Goal: Information Seeking & Learning: Find specific fact

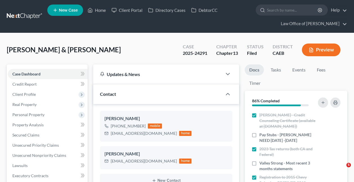
select select "6"
select select "0"
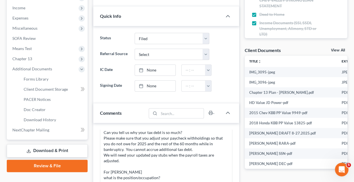
scroll to position [189, 0]
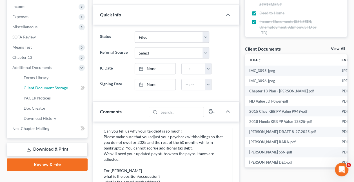
click at [58, 87] on span "Client Document Storage" at bounding box center [46, 87] width 44 height 5
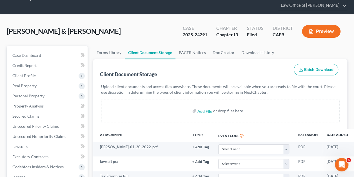
scroll to position [19, 0]
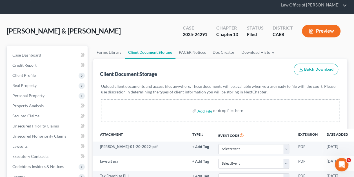
click at [178, 108] on div "Add File or drop files here" at bounding box center [220, 110] width 238 height 23
click at [238, 84] on p "Upload client documents and access files anywhere. These documents will be avai…" at bounding box center [220, 89] width 238 height 11
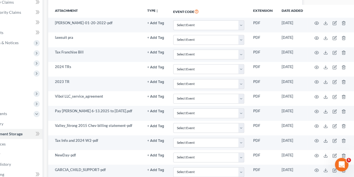
scroll to position [134, 45]
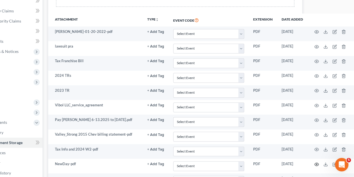
click at [316, 162] on icon "button" at bounding box center [317, 164] width 5 height 5
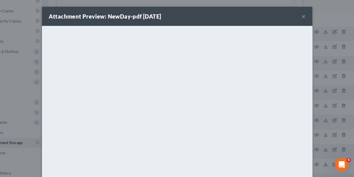
scroll to position [134, 42]
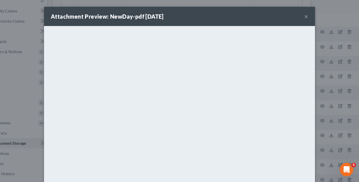
click at [333, 115] on div "Attachment Preview: NewDay-pdf 07/22/2025 × <object ng-attr-data='https://nextc…" at bounding box center [179, 91] width 359 height 182
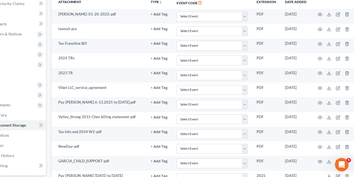
scroll to position [152, 42]
click at [319, 159] on icon "button" at bounding box center [320, 161] width 5 height 5
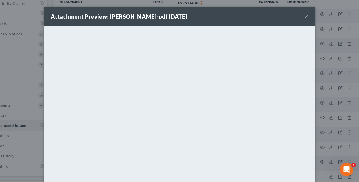
click at [340, 101] on div "Attachment Preview: GARCIA_CHILD_SUPPORT-pdf 07/22/2025 × <object ng-attr-data=…" at bounding box center [179, 91] width 359 height 182
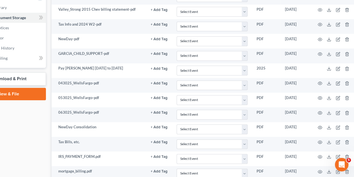
scroll to position [259, 42]
click at [320, 169] on icon "button" at bounding box center [320, 171] width 5 height 5
click at [320, 171] on circle "button" at bounding box center [320, 171] width 1 height 1
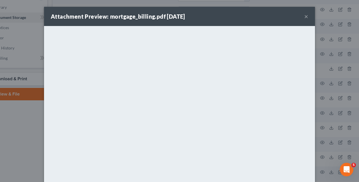
click at [321, 159] on div "Attachment Preview: mortgage_billing.pdf 07/25/2025 × <object ng-attr-data='htt…" at bounding box center [179, 91] width 359 height 182
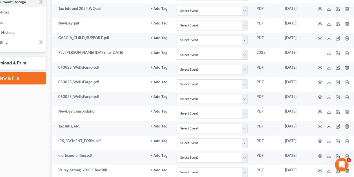
scroll to position [275, 42]
click at [319, 168] on icon "button" at bounding box center [320, 170] width 5 height 5
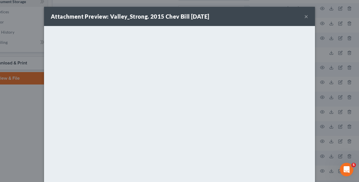
click at [334, 135] on div "Attachment Preview: Valley_Strong. 2015 Chev Bill 07/25/2025 × <object ng-attr-…" at bounding box center [179, 91] width 359 height 182
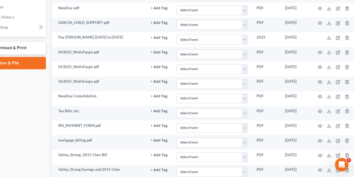
scroll to position [290, 42]
click at [318, 168] on icon "button" at bounding box center [320, 170] width 5 height 5
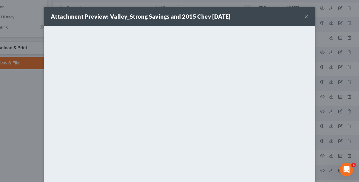
click at [334, 142] on div "Attachment Preview: Valley_Strong Savings and 2015 Chev 07/25/2025 × <object ng…" at bounding box center [179, 91] width 359 height 182
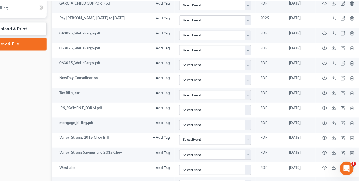
scroll to position [306, 42]
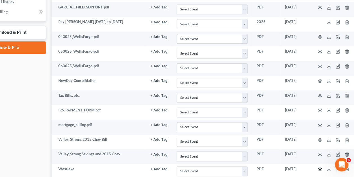
click at [320, 169] on circle "button" at bounding box center [320, 169] width 1 height 1
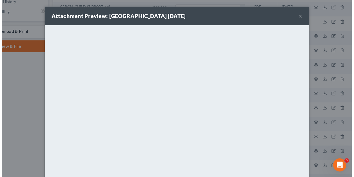
scroll to position [54, 0]
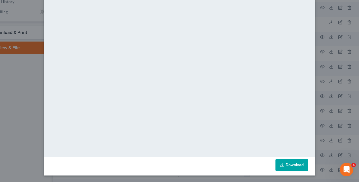
click at [320, 89] on div "Attachment Preview: Westlake 07/25/2025 × <object ng-attr-data='https://nextcha…" at bounding box center [179, 91] width 359 height 182
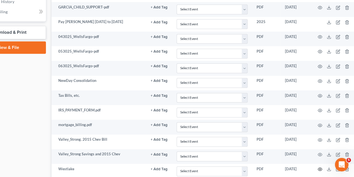
click at [318, 168] on icon "button" at bounding box center [320, 169] width 4 height 3
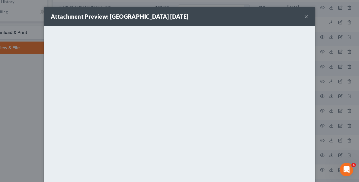
click at [315, 98] on div "Attachment Preview: Westlake 07/25/2025 × <object ng-attr-data='https://nextcha…" at bounding box center [179, 91] width 359 height 182
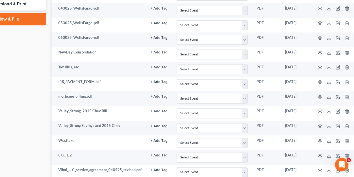
scroll to position [334, 42]
click at [319, 169] on icon "button" at bounding box center [320, 171] width 5 height 5
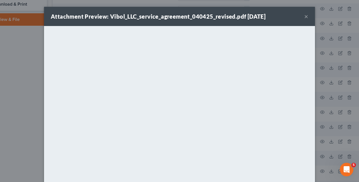
click at [301, 16] on div "Attachment Preview: Vibol_LLC_service_agreement_040425_revised.pdf 07/25/2025 ×" at bounding box center [179, 16] width 271 height 19
click at [304, 16] on button "×" at bounding box center [306, 16] width 4 height 7
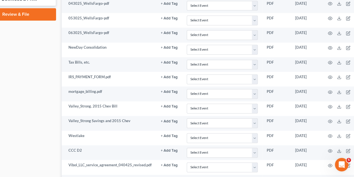
scroll to position [339, 45]
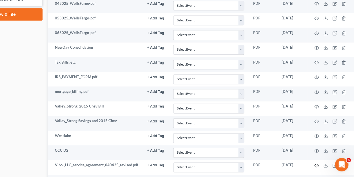
click at [316, 164] on icon "button" at bounding box center [317, 165] width 4 height 3
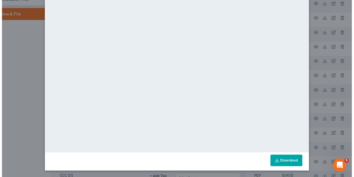
scroll to position [0, 0]
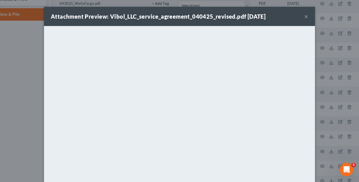
click at [330, 84] on div "Attachment Preview: Vibol_LLC_service_agreement_040425_revised.pdf [DATE] × Dow…" at bounding box center [179, 91] width 359 height 182
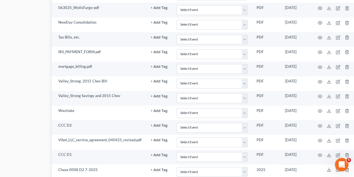
scroll to position [363, 42]
click at [327, 168] on icon at bounding box center [329, 170] width 5 height 5
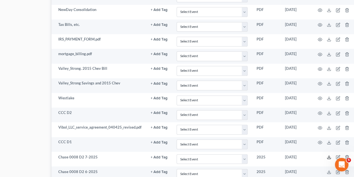
scroll to position [377, 42]
click at [327, 170] on icon at bounding box center [329, 172] width 5 height 5
click at [328, 171] on polyline at bounding box center [329, 171] width 2 height 1
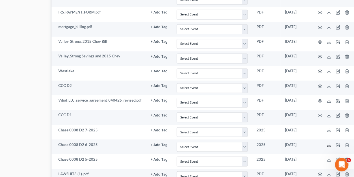
scroll to position [405, 42]
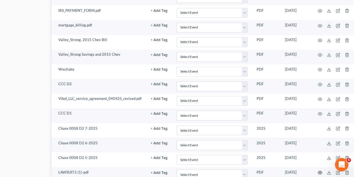
click at [318, 171] on icon "button" at bounding box center [320, 172] width 4 height 3
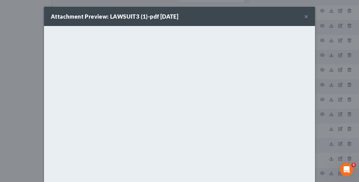
click at [324, 95] on div "Attachment Preview: LAWSUIT3 (1)-pdf [DATE] × <object ng-attr-data='[URL][DOMAI…" at bounding box center [179, 91] width 359 height 182
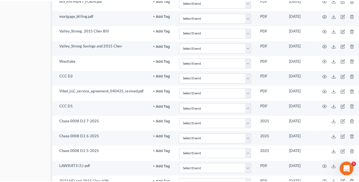
scroll to position [419, 42]
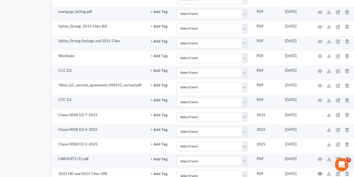
click at [320, 172] on icon "button" at bounding box center [320, 174] width 5 height 5
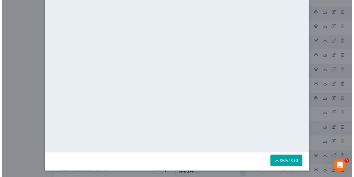
scroll to position [0, 0]
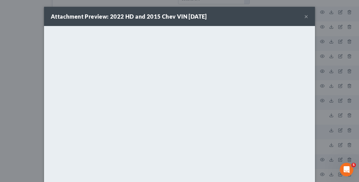
click at [335, 121] on div "Attachment Preview: 2022 HD and 2015 Chev VIN [DATE] × <object ng-attr-data='[U…" at bounding box center [179, 91] width 359 height 182
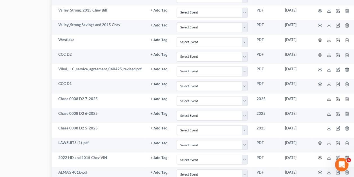
scroll to position [437, 42]
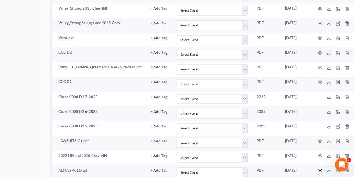
click at [320, 168] on icon "button" at bounding box center [320, 170] width 5 height 5
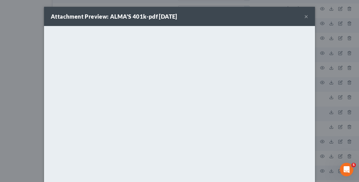
click at [20, 114] on div "Attachment Preview: ALMA'S 401k-pdf [DATE] × <object ng-attr-data='[URL][DOMAIN…" at bounding box center [179, 91] width 359 height 182
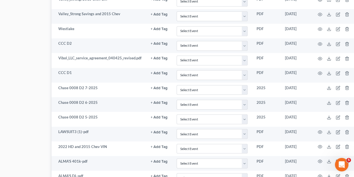
scroll to position [448, 42]
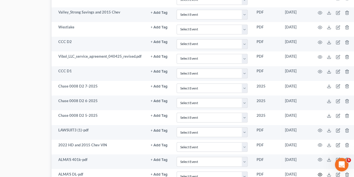
click at [318, 172] on icon "button" at bounding box center [320, 174] width 5 height 5
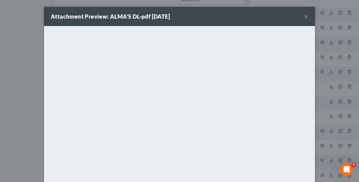
click at [332, 76] on div "Attachment Preview: ALMA'S DL-pdf [DATE] × <object ng-attr-data='[URL][DOMAIN_N…" at bounding box center [179, 91] width 359 height 182
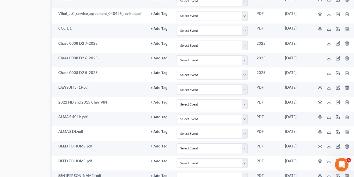
scroll to position [491, 42]
click at [320, 144] on icon "button" at bounding box center [320, 146] width 5 height 5
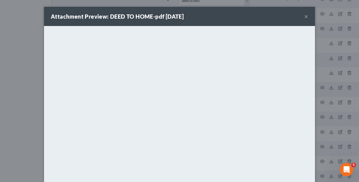
click at [326, 136] on div "Attachment Preview: DEED TO HOME-pdf [DATE] × <object ng-attr-data='[URL][DOMAI…" at bounding box center [179, 91] width 359 height 182
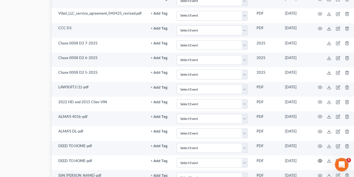
click at [320, 160] on circle "button" at bounding box center [320, 160] width 1 height 1
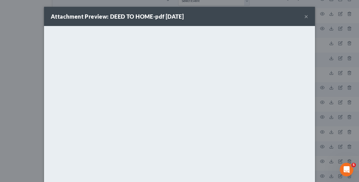
click at [326, 149] on div "Attachment Preview: DEED TO HOME-pdf [DATE] × <object ng-attr-data='[URL][DOMAI…" at bounding box center [179, 91] width 359 height 182
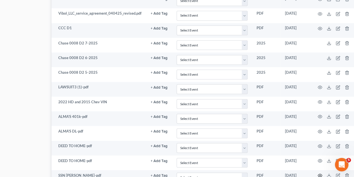
click at [319, 174] on icon "button" at bounding box center [320, 175] width 4 height 3
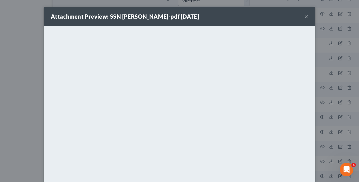
click at [347, 77] on div "Attachment Preview: SSN [PERSON_NAME]-pdf [DATE] × <object ng-attr-data='[URL][…" at bounding box center [179, 91] width 359 height 182
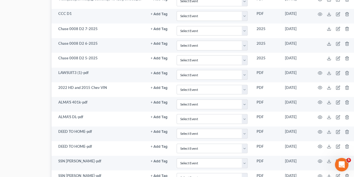
scroll to position [507, 42]
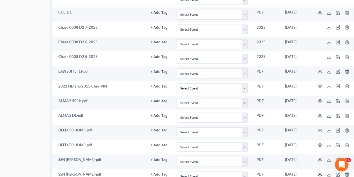
click at [320, 172] on icon "button" at bounding box center [320, 174] width 5 height 5
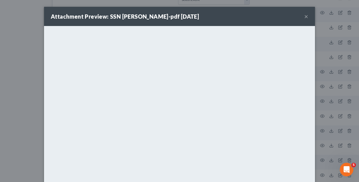
click at [338, 108] on div "Attachment Preview: SSN [PERSON_NAME]-pdf [DATE] × <object ng-attr-data='[URL][…" at bounding box center [179, 91] width 359 height 182
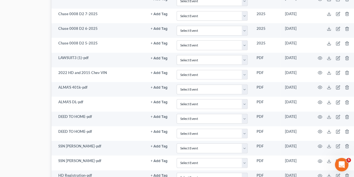
scroll to position [521, 42]
click at [320, 174] on circle "button" at bounding box center [320, 174] width 1 height 1
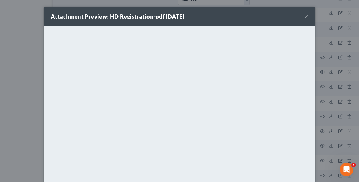
click at [335, 92] on div "Attachment Preview: HD Registration-pdf [DATE] × <object ng-attr-data='[URL][DO…" at bounding box center [179, 91] width 359 height 182
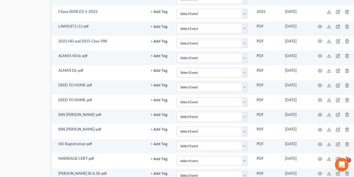
scroll to position [552, 42]
click at [319, 172] on icon "button" at bounding box center [320, 173] width 4 height 3
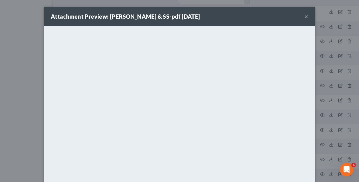
click at [331, 144] on div "Attachment Preview: [PERSON_NAME] & SS-pdf [DATE] × <object ng-attr-data='[URL]…" at bounding box center [179, 91] width 359 height 182
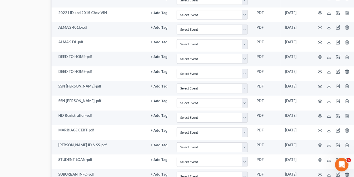
scroll to position [580, 42]
click at [321, 169] on td at bounding box center [334, 176] width 47 height 15
click at [318, 173] on icon "button" at bounding box center [320, 174] width 4 height 3
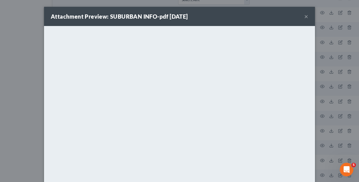
click at [339, 101] on div "Attachment Preview: SUBURBAN INFO-pdf [DATE] × <object ng-attr-data='[URL][DOMA…" at bounding box center [179, 91] width 359 height 182
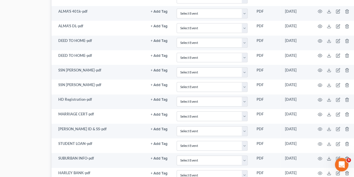
scroll to position [595, 42]
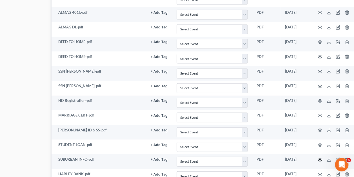
click at [320, 160] on circle "button" at bounding box center [320, 160] width 1 height 1
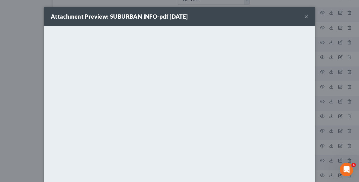
click at [317, 135] on div "Attachment Preview: SUBURBAN INFO-pdf [DATE] × <object ng-attr-data='[URL][DOMA…" at bounding box center [179, 91] width 359 height 182
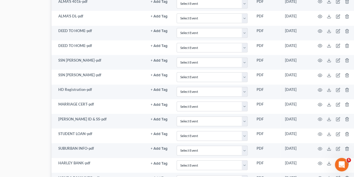
scroll to position [606, 42]
click at [319, 176] on icon "button" at bounding box center [320, 178] width 5 height 5
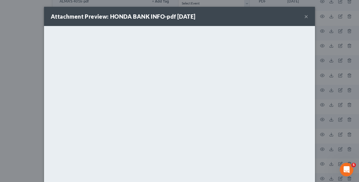
click at [320, 125] on div "Attachment Preview: HONDA BANK INFO-pdf [DATE] × <object ng-attr-data='[URL][DO…" at bounding box center [179, 91] width 359 height 182
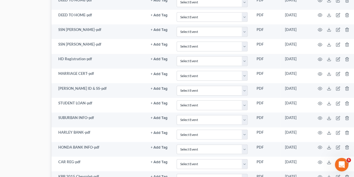
scroll to position [645, 42]
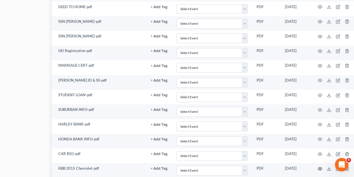
click at [320, 169] on circle "button" at bounding box center [320, 169] width 1 height 1
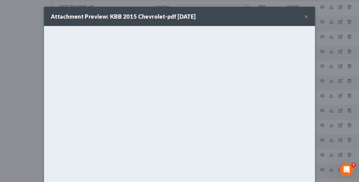
click at [332, 109] on div "Attachment Preview: KBB 2015 Chevrolet-pdf [DATE] × <object ng-attr-data='[URL]…" at bounding box center [179, 91] width 359 height 182
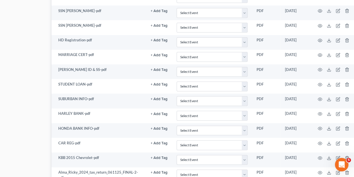
scroll to position [656, 42]
click at [318, 171] on icon "button" at bounding box center [320, 173] width 5 height 5
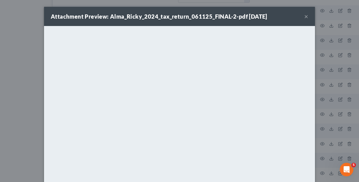
click at [344, 116] on div "Attachment Preview: Alma_Ricky_2024_tax_return_061125_FINAL-2-pdf [DATE] × <obj…" at bounding box center [179, 91] width 359 height 182
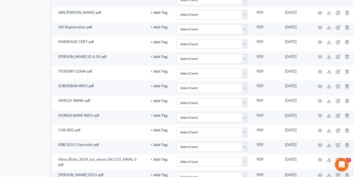
scroll to position [675, 42]
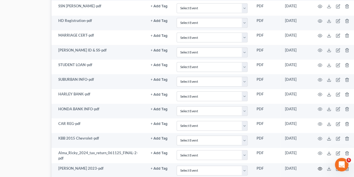
click at [320, 167] on icon "button" at bounding box center [320, 169] width 5 height 5
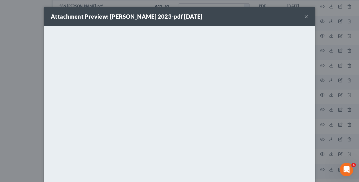
click at [317, 141] on div "Attachment Preview: [PERSON_NAME] 2023-pdf [DATE] × <object ng-attr-data='[URL]…" at bounding box center [179, 91] width 359 height 182
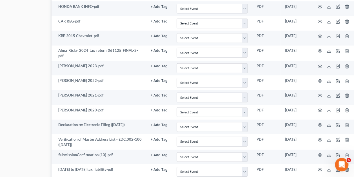
scroll to position [779, 42]
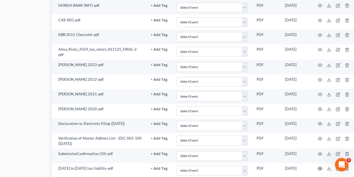
click at [320, 167] on icon "button" at bounding box center [320, 169] width 5 height 5
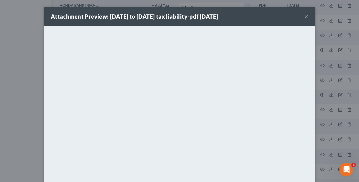
click at [326, 119] on div "Attachment Preview: [DATE] to [DATE] tax liability-pdf [DATE] × <object ng-attr…" at bounding box center [179, 91] width 359 height 182
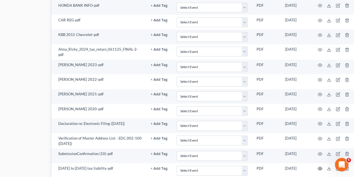
click at [320, 168] on circle "button" at bounding box center [320, 168] width 1 height 1
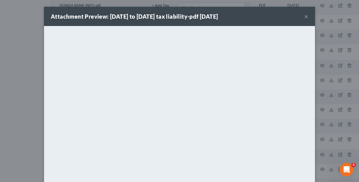
click at [315, 112] on div "Attachment Preview: [DATE] to [DATE] tax liability-pdf [DATE] × <object ng-attr…" at bounding box center [179, 91] width 359 height 182
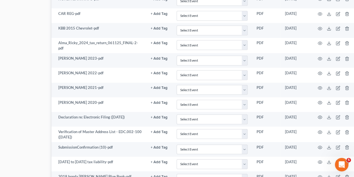
scroll to position [785, 42]
click at [319, 175] on icon "button" at bounding box center [320, 177] width 5 height 5
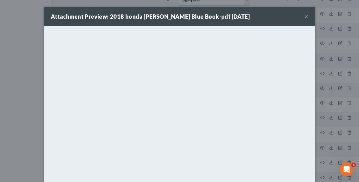
click at [340, 118] on div "Attachment Preview: 2018 honda [PERSON_NAME] Blue Book-pdf [DATE] × <object ng-…" at bounding box center [179, 91] width 359 height 182
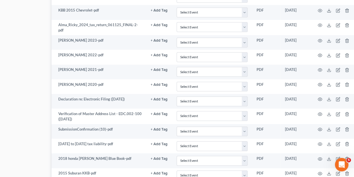
scroll to position [803, 42]
click at [319, 172] on icon "button" at bounding box center [320, 173] width 4 height 3
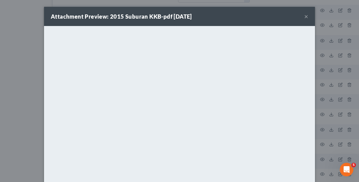
click at [340, 112] on div "Attachment Preview: 2015 Suburan KKB-pdf [DATE] × <object ng-attr-data='[URL][D…" at bounding box center [179, 91] width 359 height 182
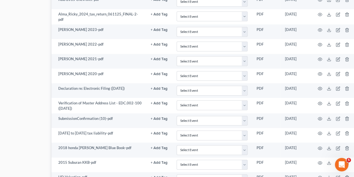
scroll to position [818, 42]
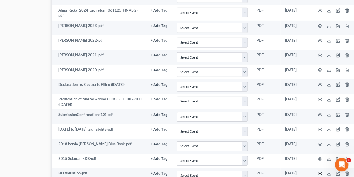
click at [320, 173] on circle "button" at bounding box center [320, 173] width 1 height 1
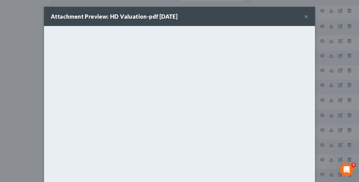
click at [326, 105] on div "Attachment Preview: HD Valuation-pdf [DATE] × <object ng-attr-data='[URL][DOMAI…" at bounding box center [179, 91] width 359 height 182
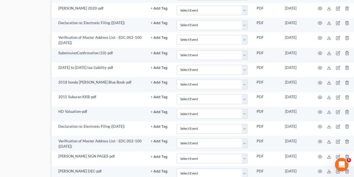
scroll to position [894, 42]
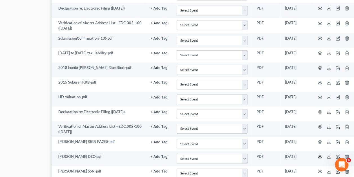
click at [320, 155] on icon "button" at bounding box center [320, 157] width 5 height 5
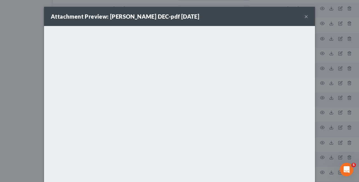
click at [317, 144] on div "Attachment Preview: [PERSON_NAME] DEC-pdf [DATE] × <object ng-attr-data='[URL][…" at bounding box center [179, 91] width 359 height 182
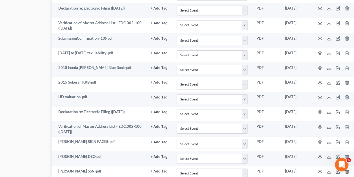
scroll to position [892, 42]
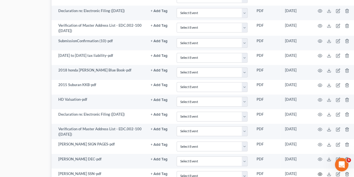
click at [320, 172] on icon "button" at bounding box center [320, 174] width 5 height 5
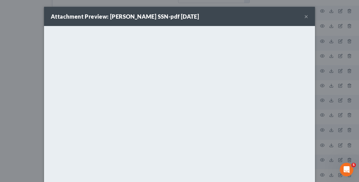
click at [333, 93] on div "Attachment Preview: [PERSON_NAME] SSN-pdf [DATE] × <object ng-attr-data='[URL][…" at bounding box center [179, 91] width 359 height 182
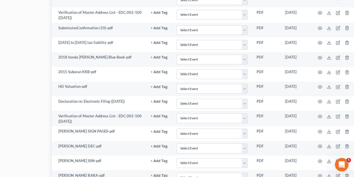
scroll to position [905, 42]
click at [320, 175] on circle "button" at bounding box center [320, 175] width 1 height 1
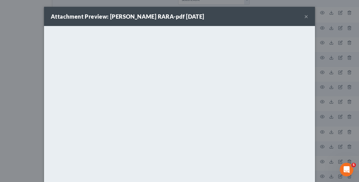
click at [334, 135] on div "Attachment Preview: [PERSON_NAME] RARA-pdf [DATE] × <object ng-attr-data='[URL]…" at bounding box center [179, 91] width 359 height 182
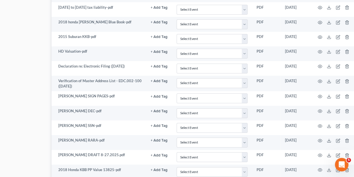
scroll to position [937, 42]
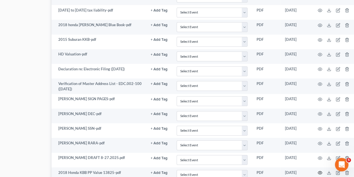
click at [320, 172] on circle "button" at bounding box center [320, 172] width 1 height 1
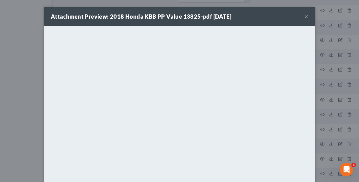
click at [337, 99] on div "Attachment Preview: 2018 Honda KBB PP Value 13825-pdf [DATE] × <object ng-attr-…" at bounding box center [179, 91] width 359 height 182
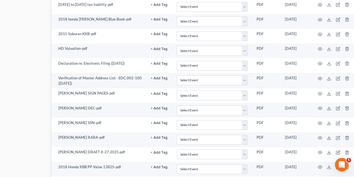
scroll to position [946, 42]
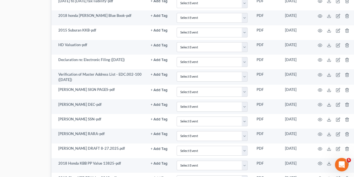
click at [318, 176] on icon "button" at bounding box center [320, 178] width 5 height 5
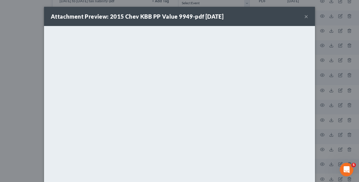
click at [336, 77] on div "Attachment Preview: 2015 Chev KBB PP Value 9949-pdf [DATE] × <object ng-attr-da…" at bounding box center [179, 91] width 359 height 182
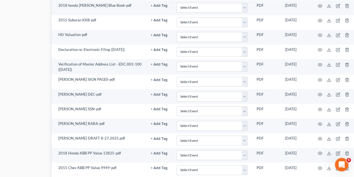
scroll to position [963, 42]
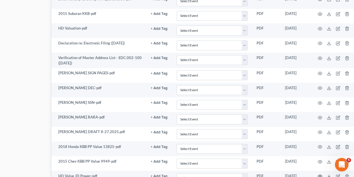
click at [321, 174] on icon "button" at bounding box center [320, 176] width 5 height 5
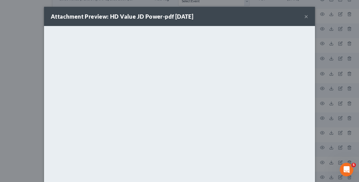
click at [320, 95] on div "Attachment Preview: HD Value JD Power-pdf [DATE] × <object ng-attr-data='[URL][…" at bounding box center [179, 91] width 359 height 182
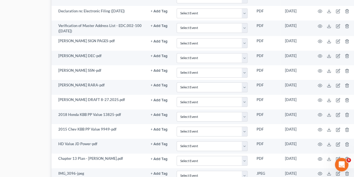
scroll to position [989, 42]
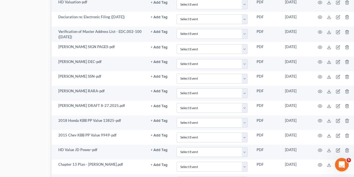
click at [319, 178] on icon "button" at bounding box center [320, 179] width 4 height 3
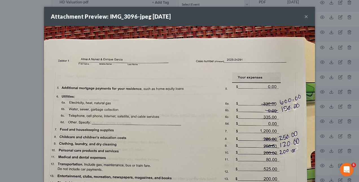
click at [339, 128] on div "Attachment Preview: IMG_3096-jpeg [DATE] × Download" at bounding box center [179, 91] width 359 height 182
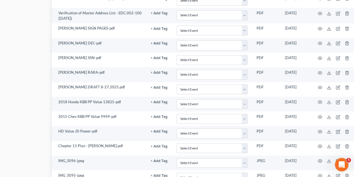
scroll to position [1009, 42]
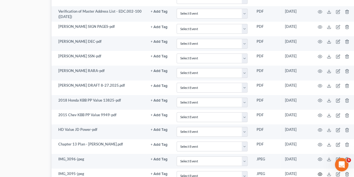
click at [318, 172] on icon "button" at bounding box center [320, 174] width 5 height 5
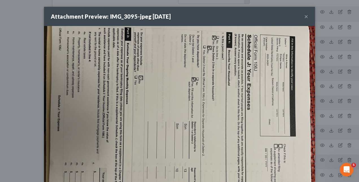
click at [333, 121] on div "Attachment Preview: IMG_3095-jpeg [DATE] × Download" at bounding box center [179, 91] width 359 height 182
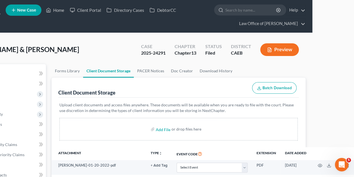
scroll to position [8, 0]
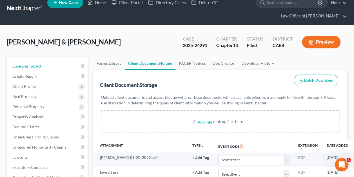
click at [43, 62] on link "Case Dashboard" at bounding box center [48, 66] width 80 height 10
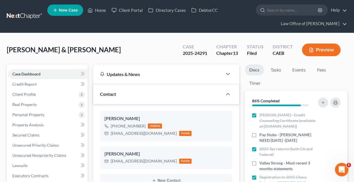
scroll to position [40, 0]
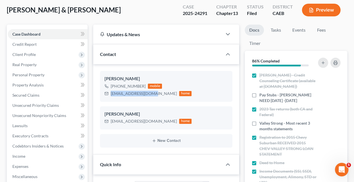
drag, startPoint x: 152, startPoint y: 92, endPoint x: 106, endPoint y: 97, distance: 45.6
click at [106, 97] on div "[PERSON_NAME] [PHONE_NUMBER] mobile [EMAIL_ADDRESS][DOMAIN_NAME] home" at bounding box center [166, 86] width 132 height 30
copy div "[EMAIL_ADDRESS][DOMAIN_NAME]"
drag, startPoint x: 150, startPoint y: 120, endPoint x: 101, endPoint y: 123, distance: 48.6
click at [101, 123] on div "[PERSON_NAME] [EMAIL_ADDRESS][DOMAIN_NAME] home" at bounding box center [166, 117] width 132 height 23
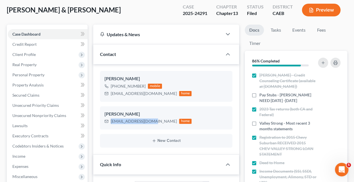
copy div "[EMAIL_ADDRESS][DOMAIN_NAME]"
